Goal: Participate in discussion

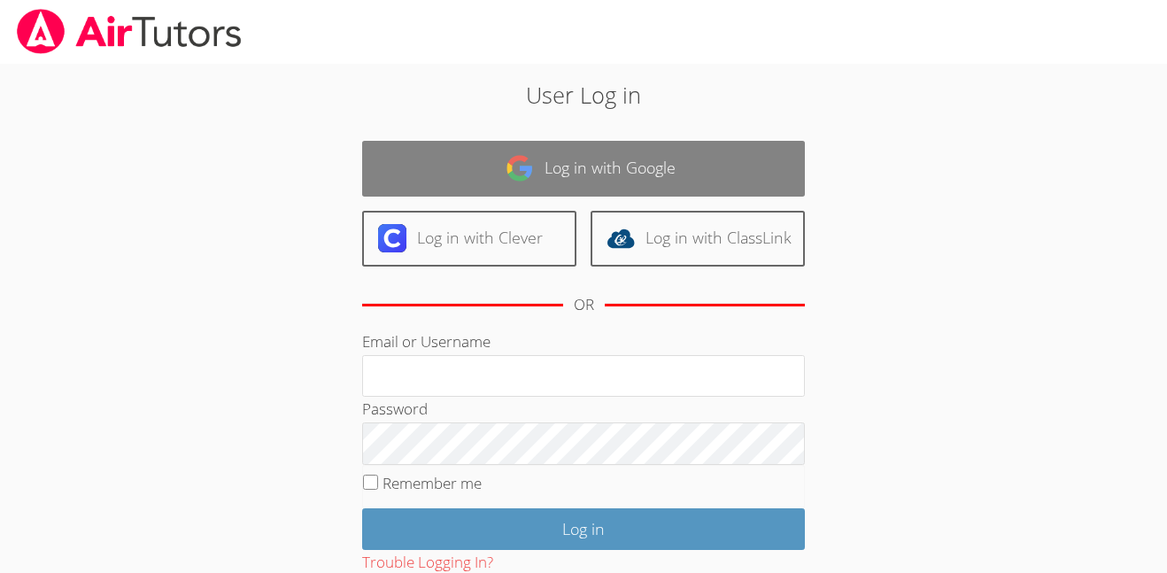
click at [497, 181] on link "Log in with Google" at bounding box center [583, 169] width 443 height 56
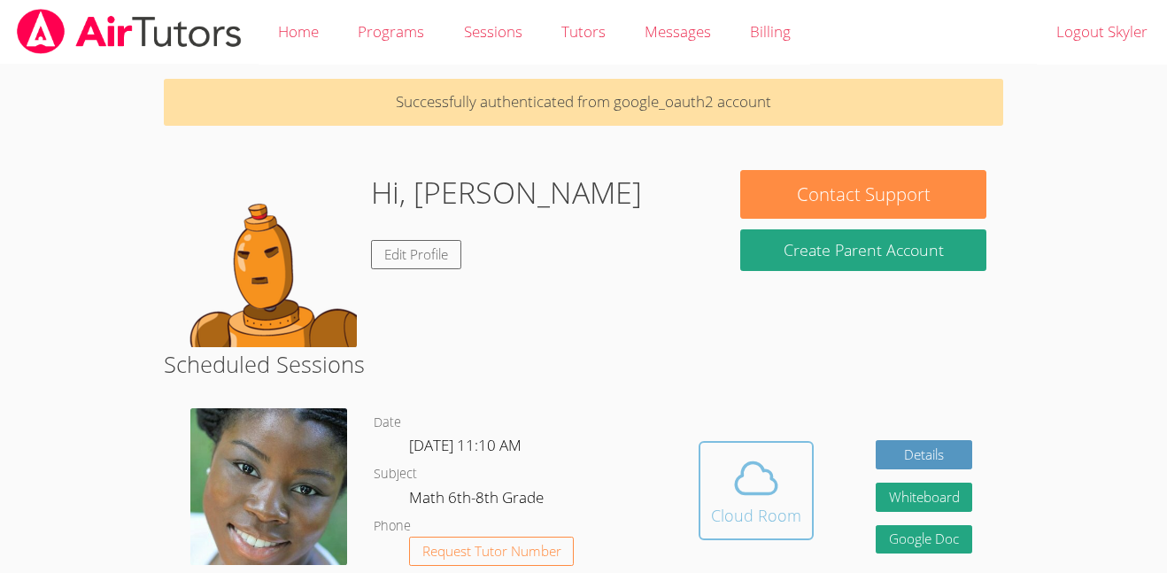
click at [737, 486] on icon at bounding box center [756, 478] width 50 height 50
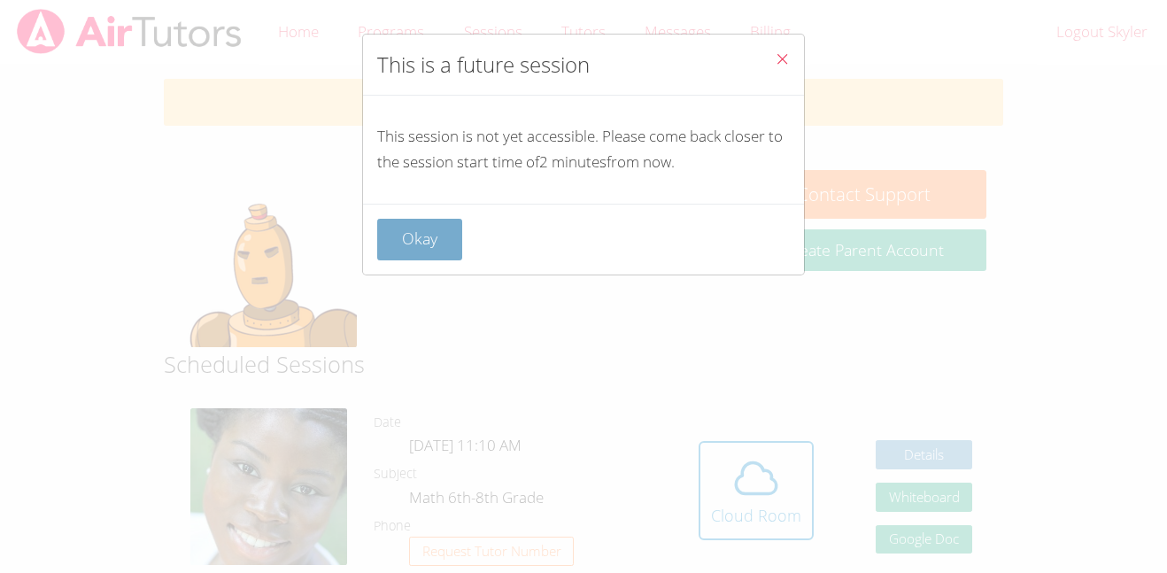
click at [395, 245] on button "Okay" at bounding box center [419, 240] width 85 height 42
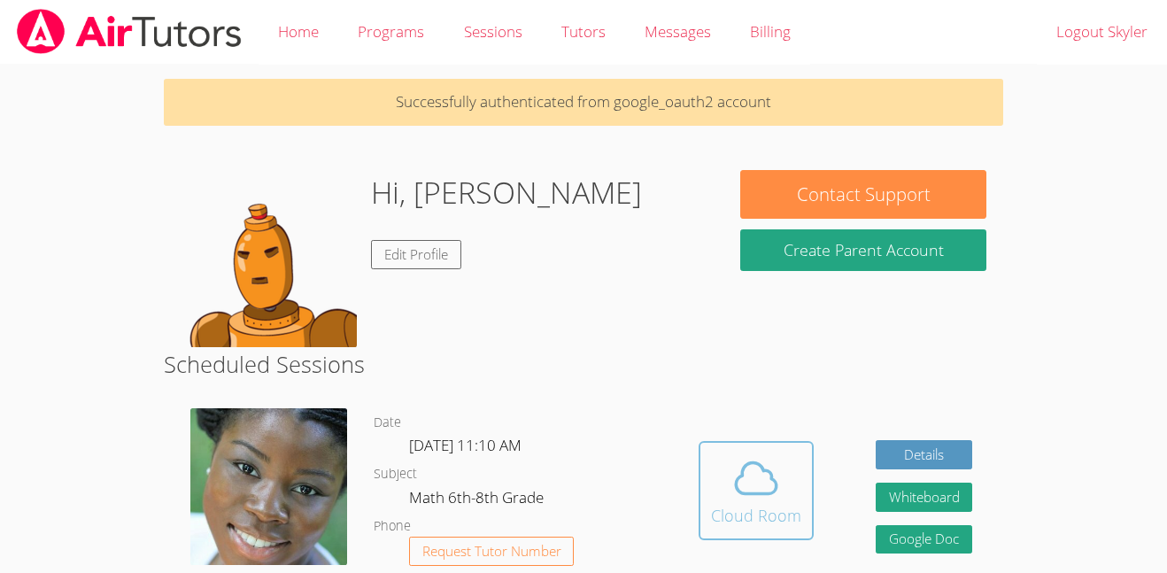
click at [781, 519] on div "Cloud Room" at bounding box center [756, 515] width 90 height 25
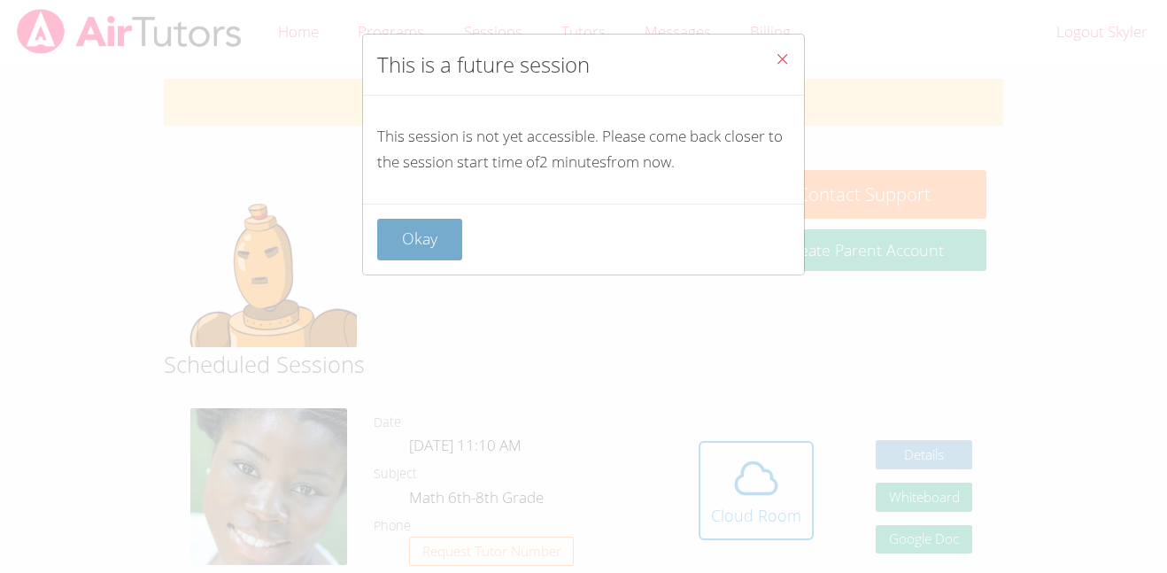
click at [429, 250] on button "Okay" at bounding box center [419, 240] width 85 height 42
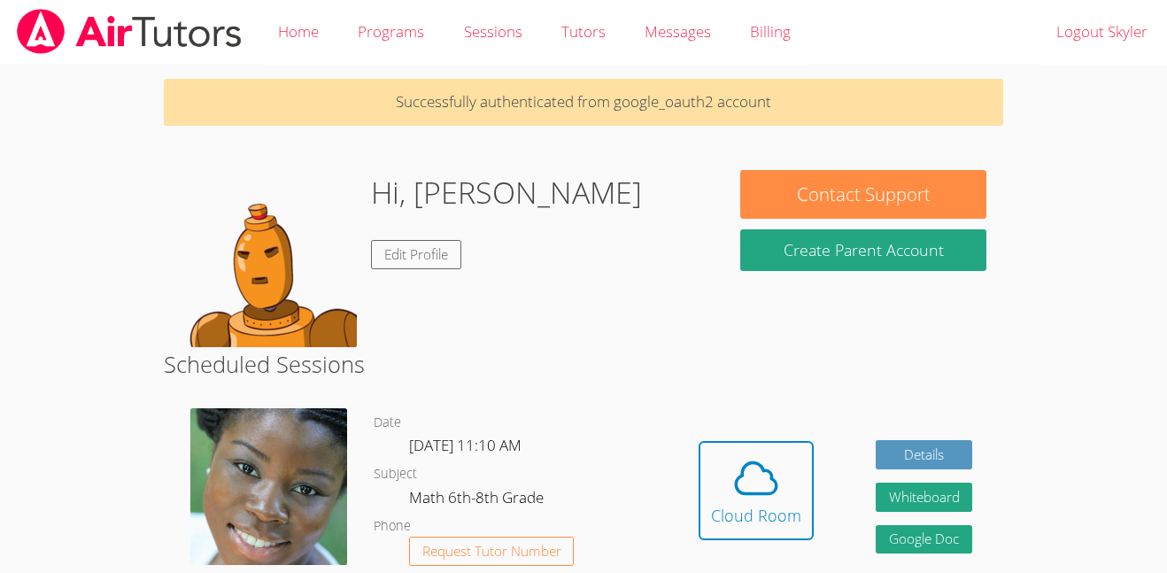
click at [694, 444] on div "Hidden Cloud Room Details Whiteboard Hidden Google Doc" at bounding box center [836, 503] width 336 height 217
click at [714, 453] on span at bounding box center [756, 478] width 90 height 50
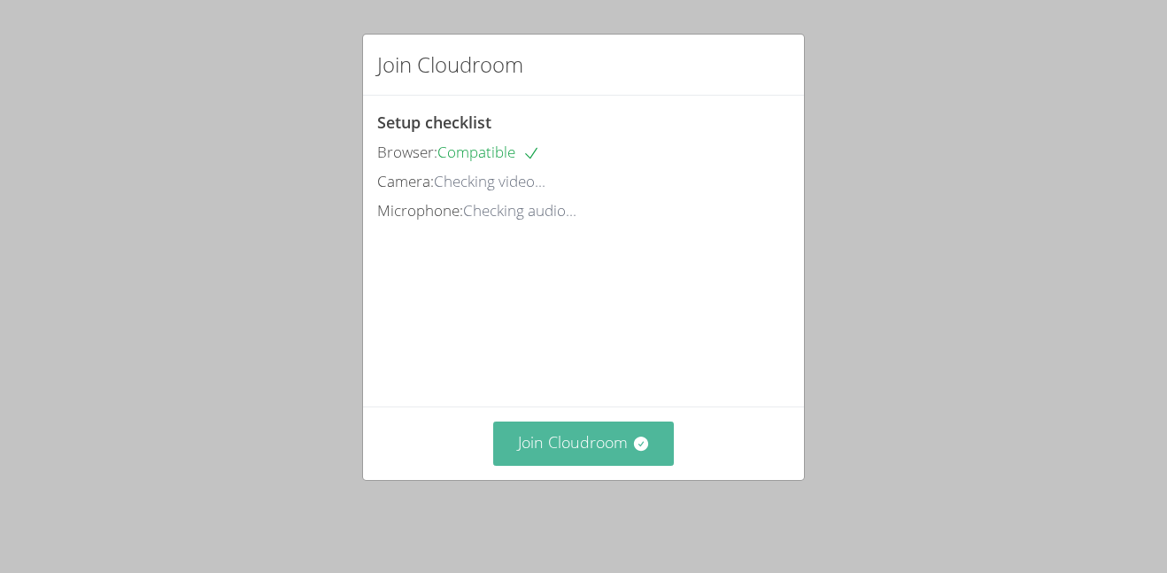
click at [608, 435] on button "Join Cloudroom" at bounding box center [583, 442] width 181 height 43
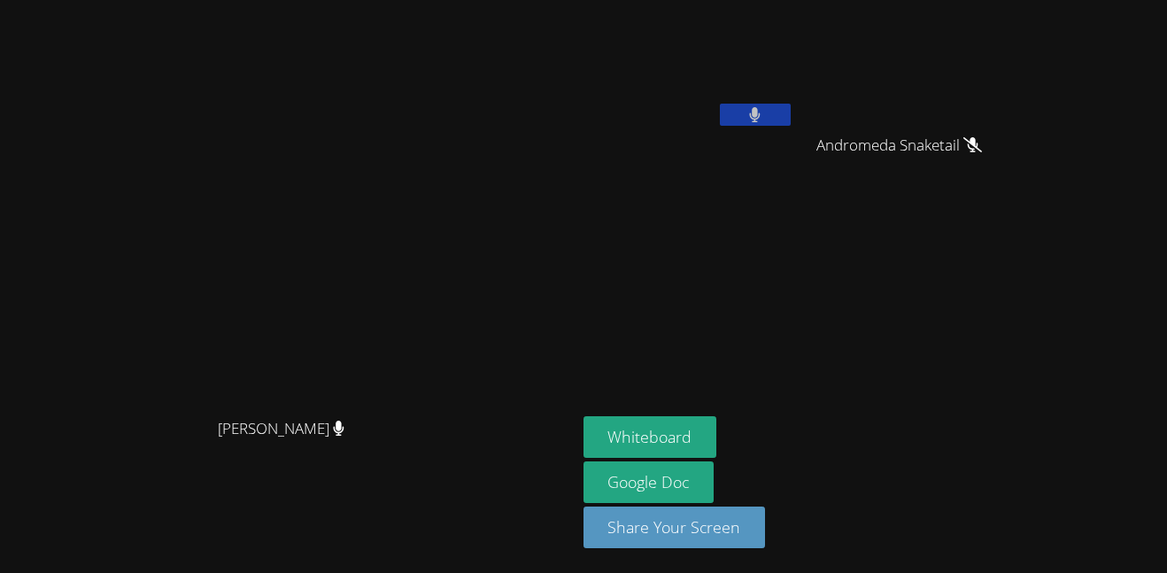
click at [791, 120] on button at bounding box center [755, 115] width 71 height 22
click at [717, 442] on button "Whiteboard" at bounding box center [650, 437] width 134 height 42
click at [791, 125] on button at bounding box center [755, 115] width 71 height 22
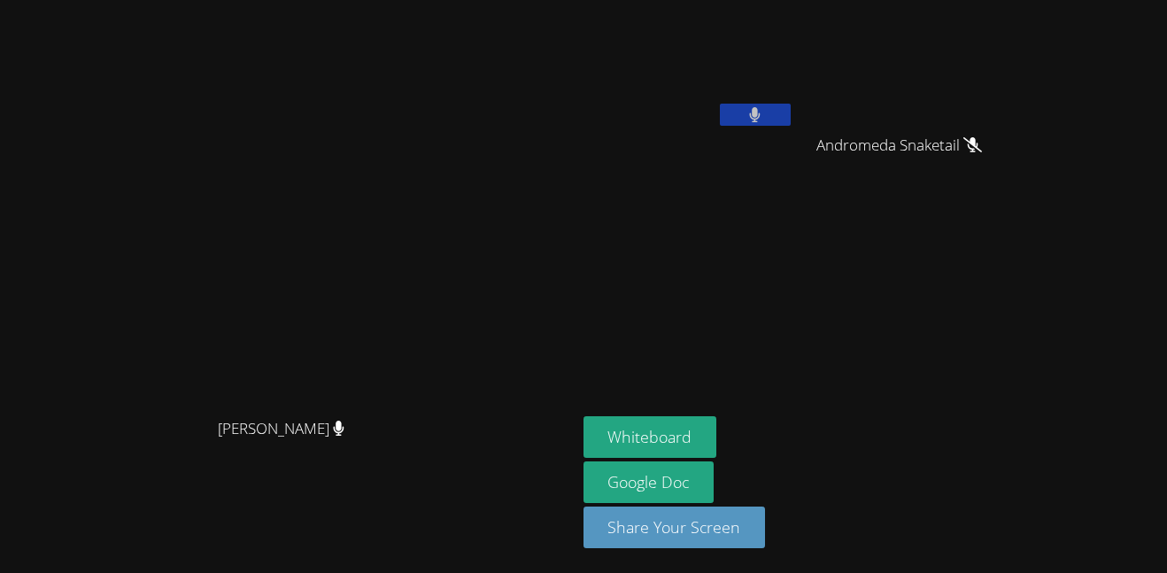
click at [791, 125] on button at bounding box center [755, 115] width 71 height 22
click at [764, 120] on icon at bounding box center [754, 114] width 19 height 15
click at [978, 318] on div "[PERSON_NAME] Andromeda Snaketail Andromeda Snaketail [PERSON_NAME] [PERSON_NAM…" at bounding box center [797, 200] width 429 height 386
click at [791, 113] on button at bounding box center [755, 115] width 71 height 22
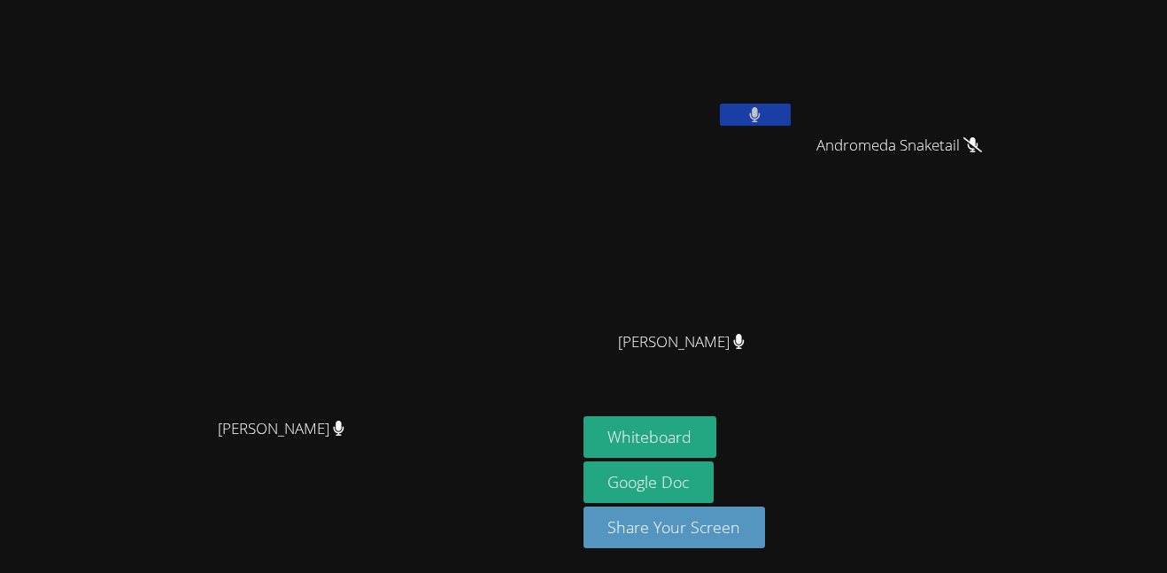
click at [791, 115] on button at bounding box center [755, 115] width 71 height 22
click at [394, 7] on div "[PERSON_NAME] [PERSON_NAME]" at bounding box center [288, 286] width 562 height 559
click at [421, 93] on video at bounding box center [288, 251] width 266 height 316
click at [791, 123] on button at bounding box center [755, 115] width 71 height 22
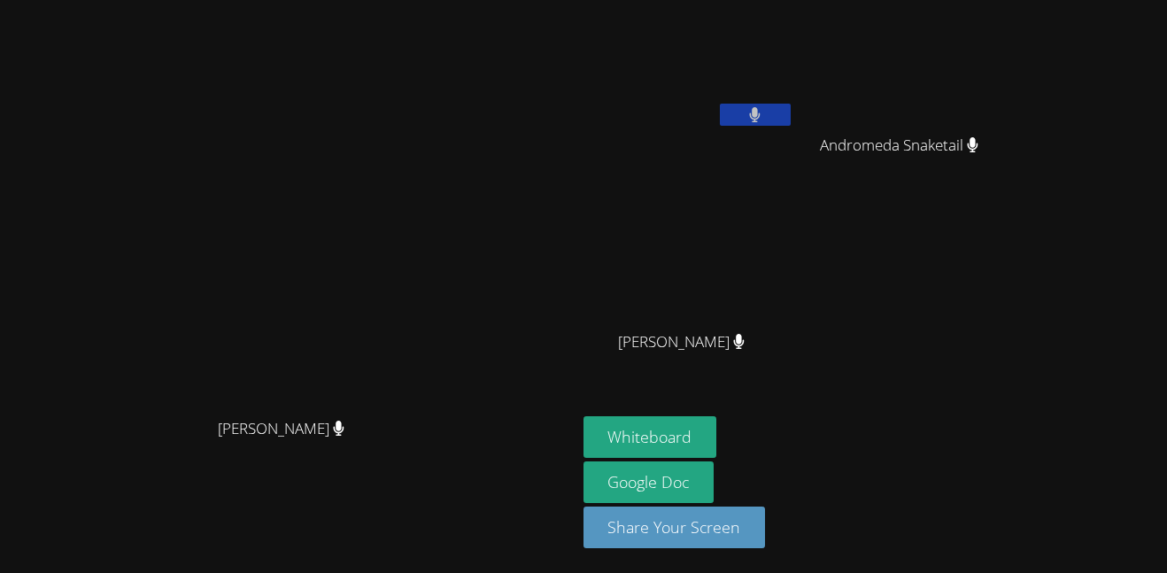
click at [761, 118] on icon at bounding box center [755, 114] width 12 height 15
click at [791, 124] on button at bounding box center [755, 115] width 71 height 22
click at [791, 109] on button at bounding box center [755, 115] width 71 height 22
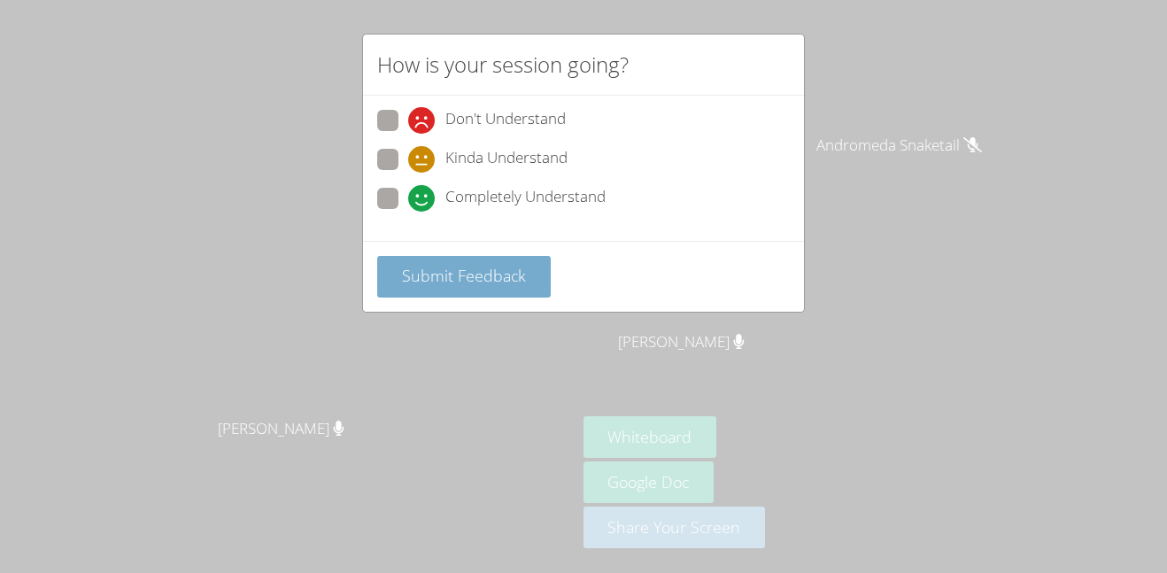
click at [456, 279] on span "Submit Feedback" at bounding box center [464, 275] width 124 height 21
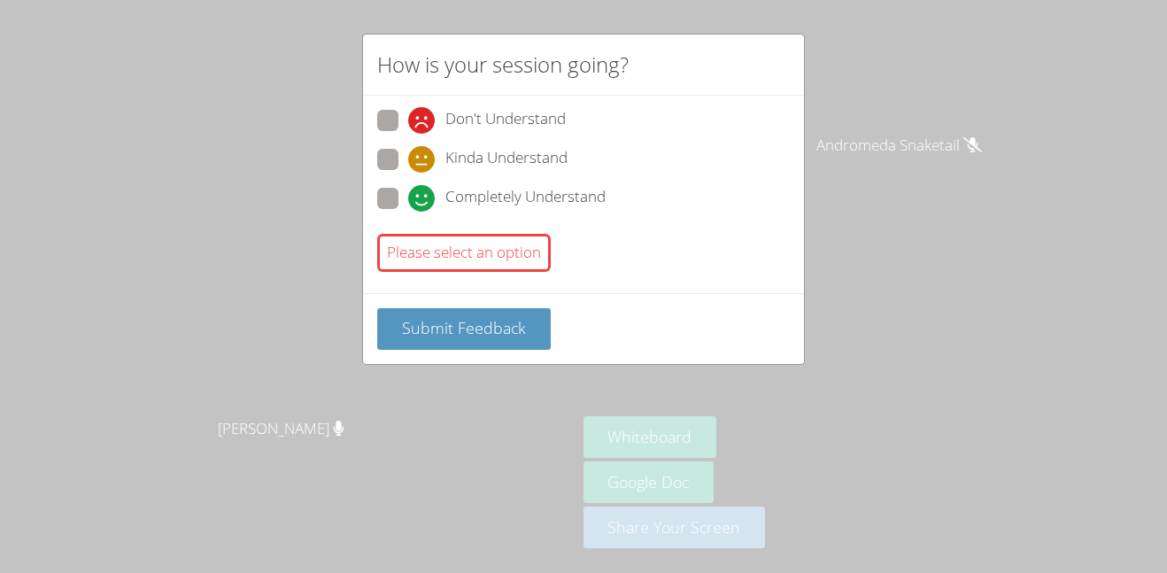
click at [398, 197] on label "Completely Understand" at bounding box center [491, 200] width 228 height 24
click at [408, 197] on input "Completely Understand" at bounding box center [415, 195] width 15 height 15
radio input "true"
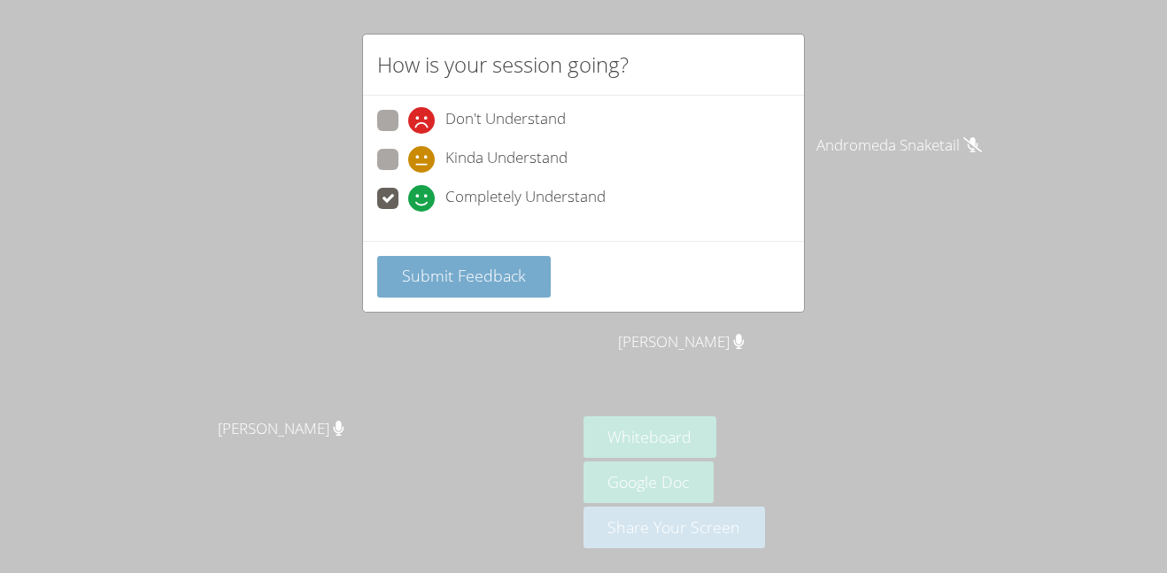
click at [467, 289] on button "Submit Feedback" at bounding box center [464, 277] width 174 height 42
